Goal: Task Accomplishment & Management: Use online tool/utility

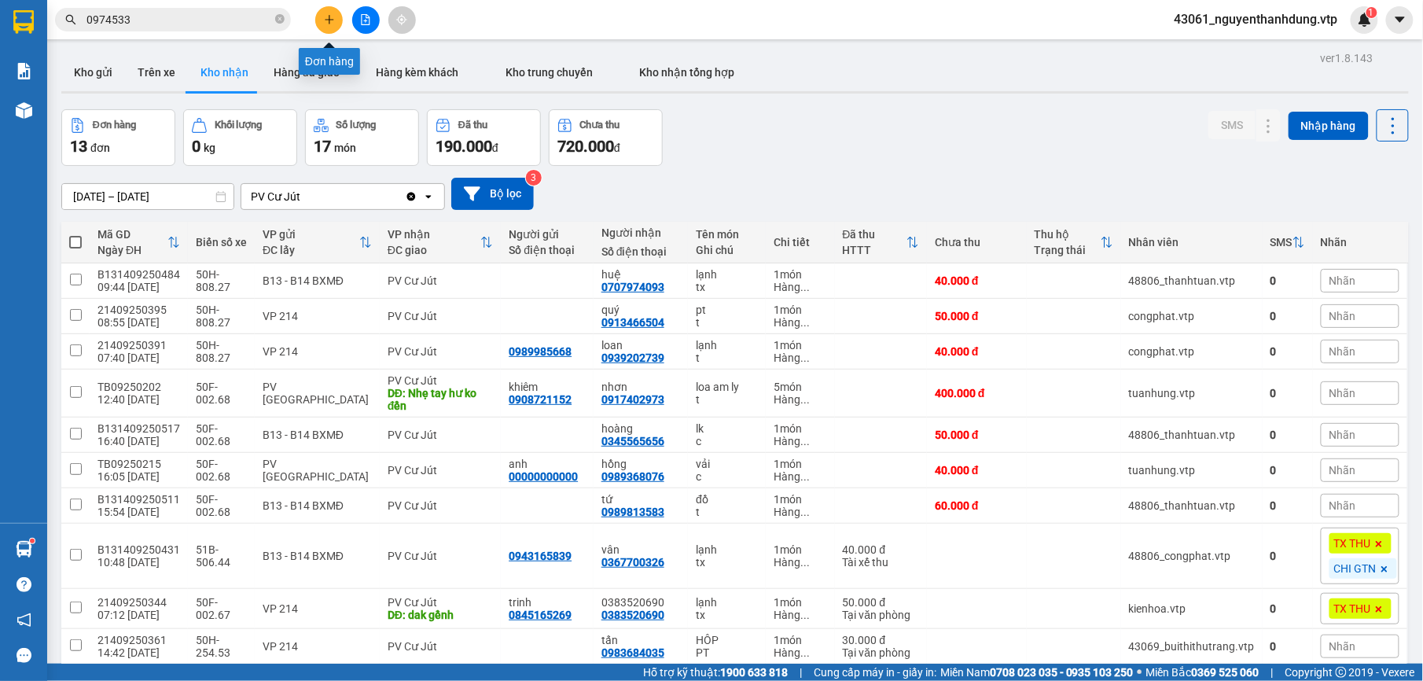
click at [368, 14] on icon "file-add" at bounding box center [365, 19] width 11 height 11
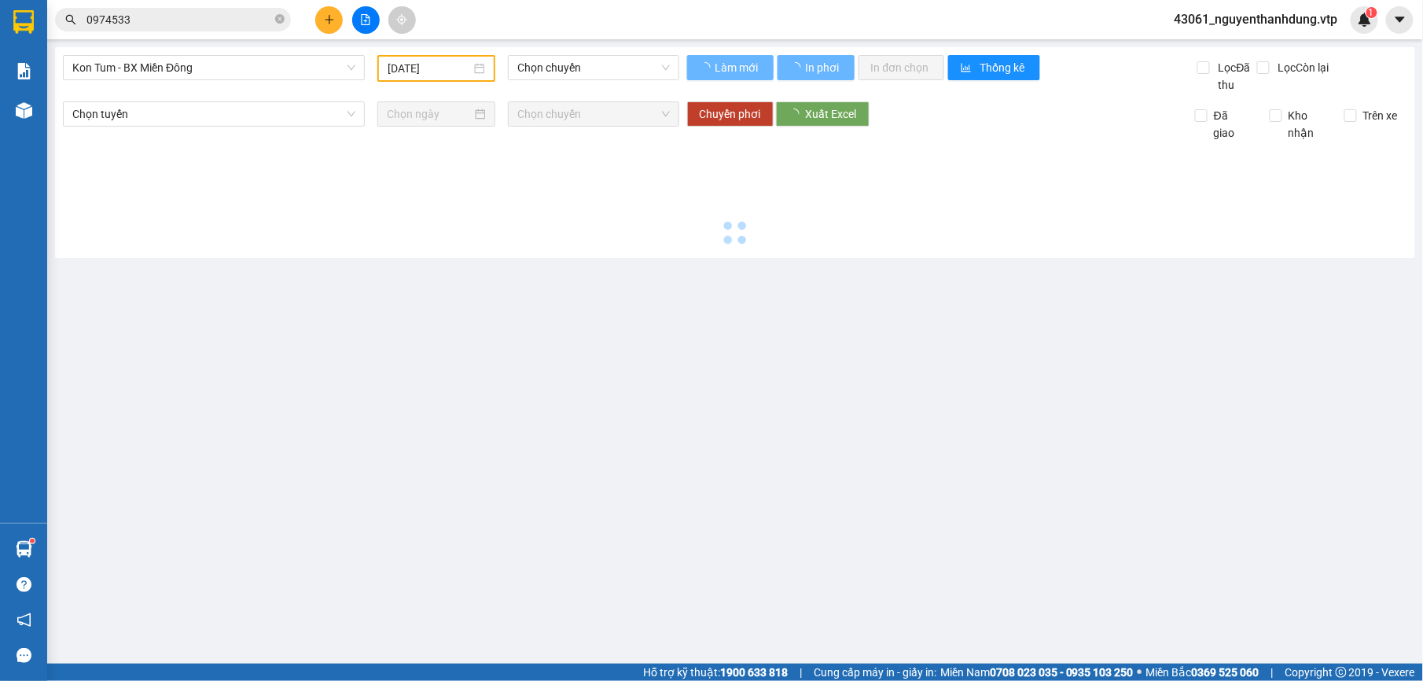
type input "[DATE]"
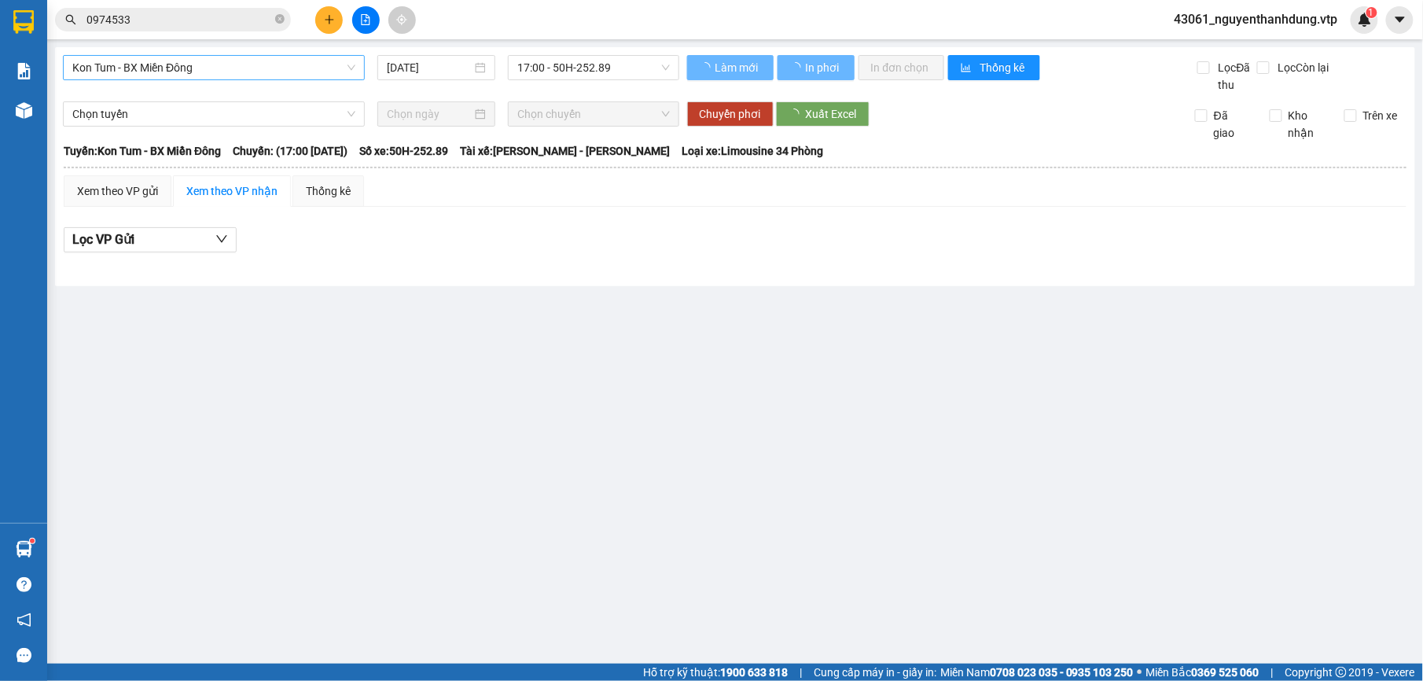
click at [215, 61] on span "Kon Tum - BX Miền Đông" at bounding box center [213, 68] width 283 height 24
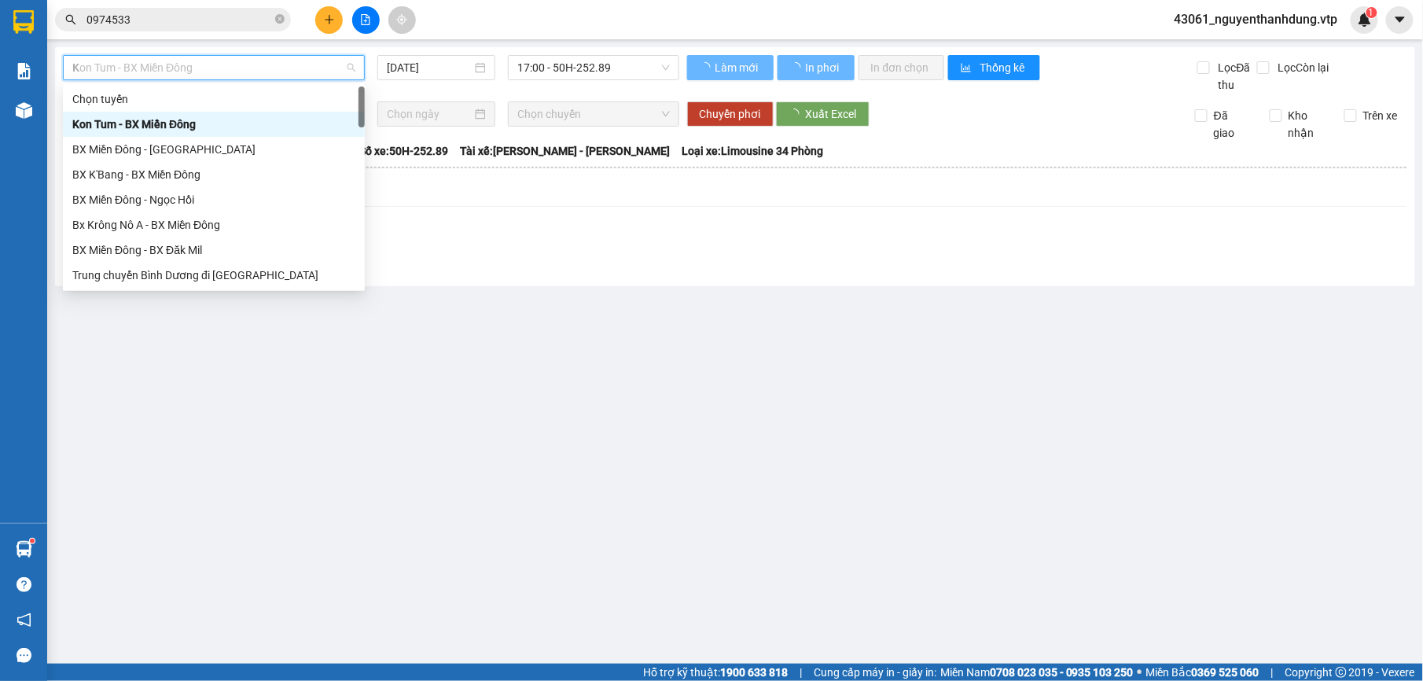
type input "KN"
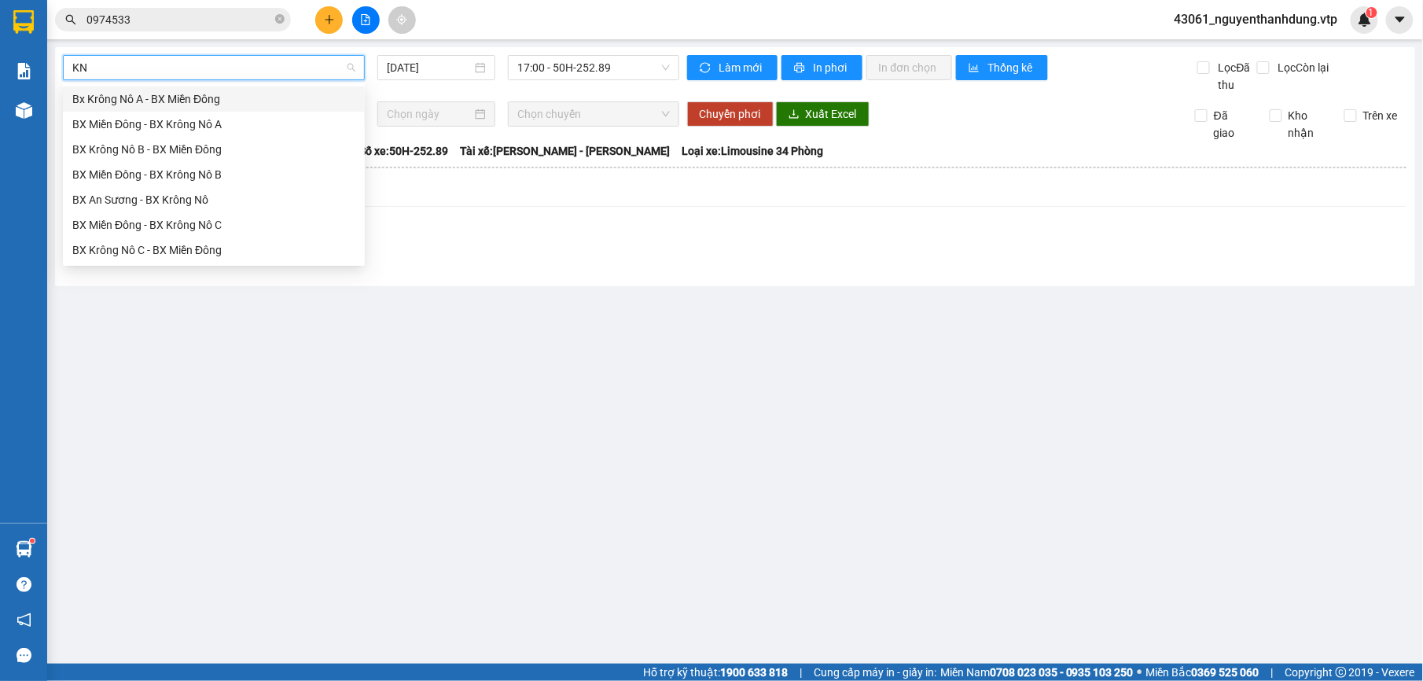
click at [171, 96] on div "Bx Krông Nô A - BX Miền Đông" at bounding box center [213, 98] width 283 height 17
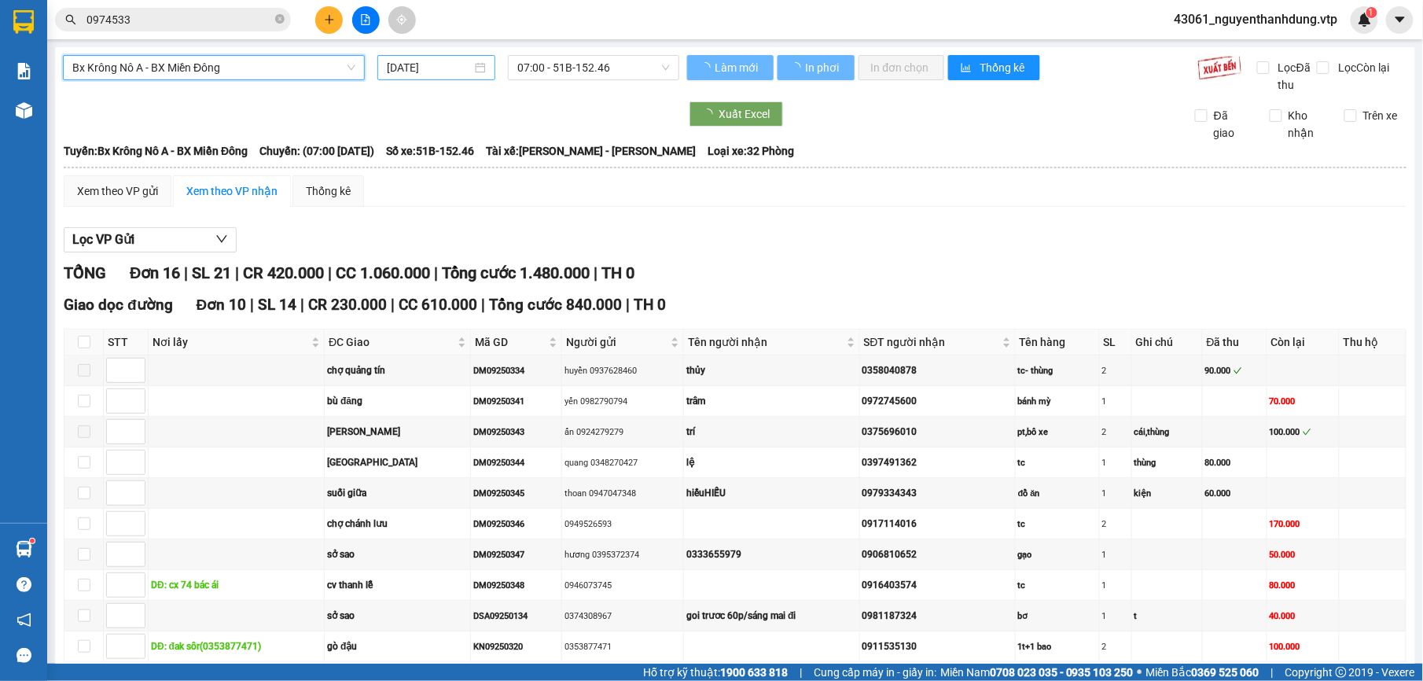
click at [443, 63] on input "[DATE]" at bounding box center [430, 67] width 86 height 17
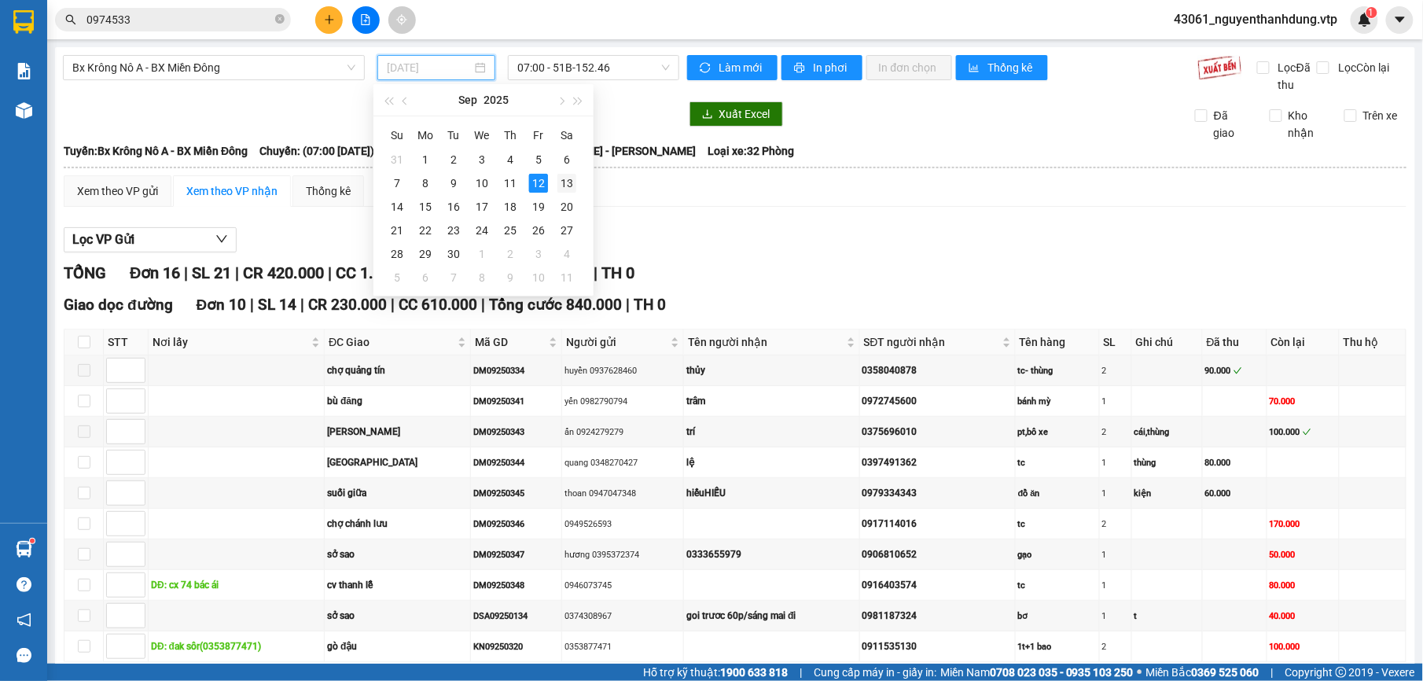
click at [571, 183] on div "13" at bounding box center [566, 183] width 19 height 19
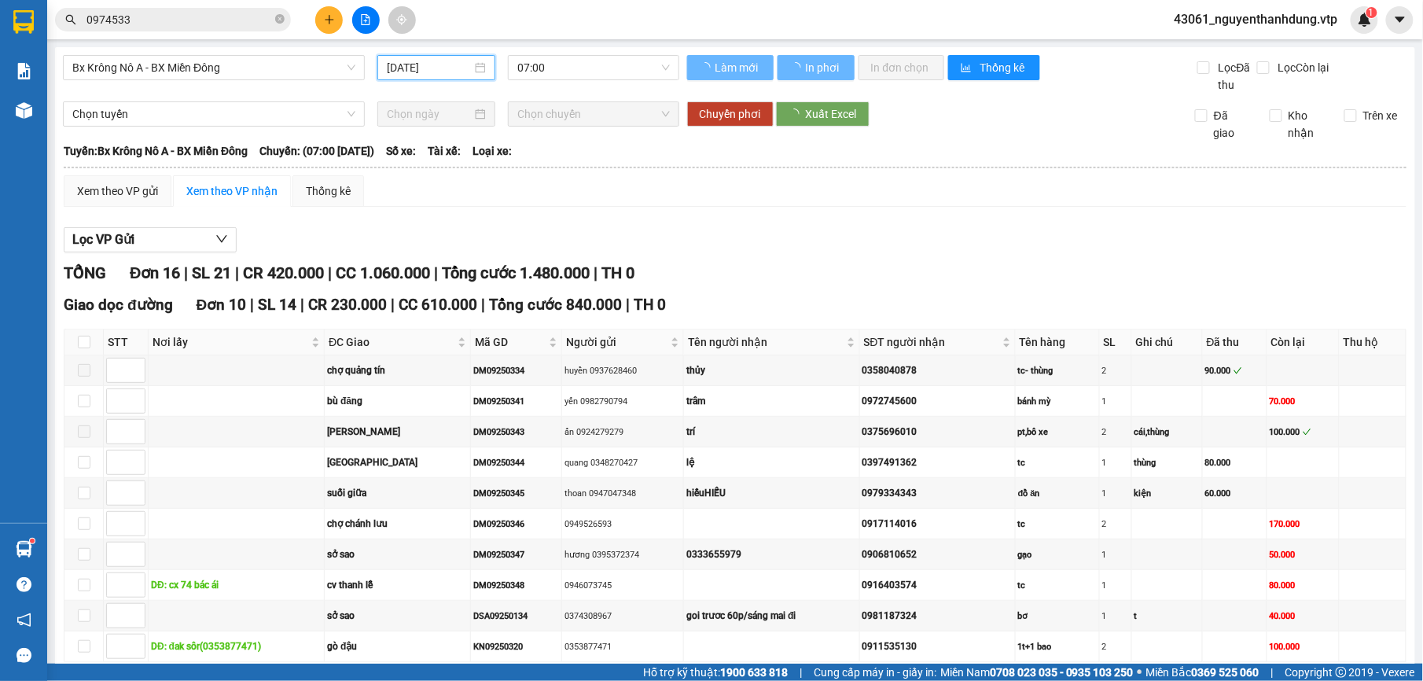
type input "[DATE]"
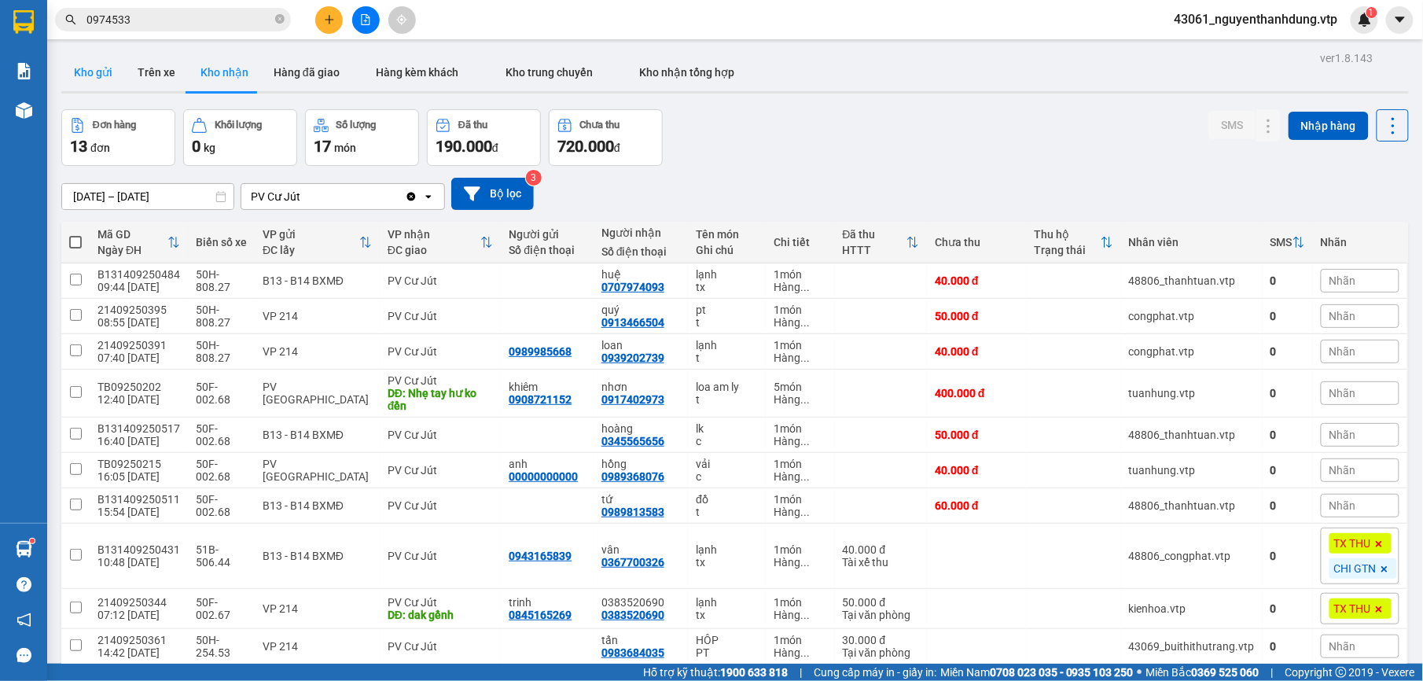
click at [98, 72] on button "Kho gửi" at bounding box center [93, 72] width 64 height 38
